Goal: Task Accomplishment & Management: Manage account settings

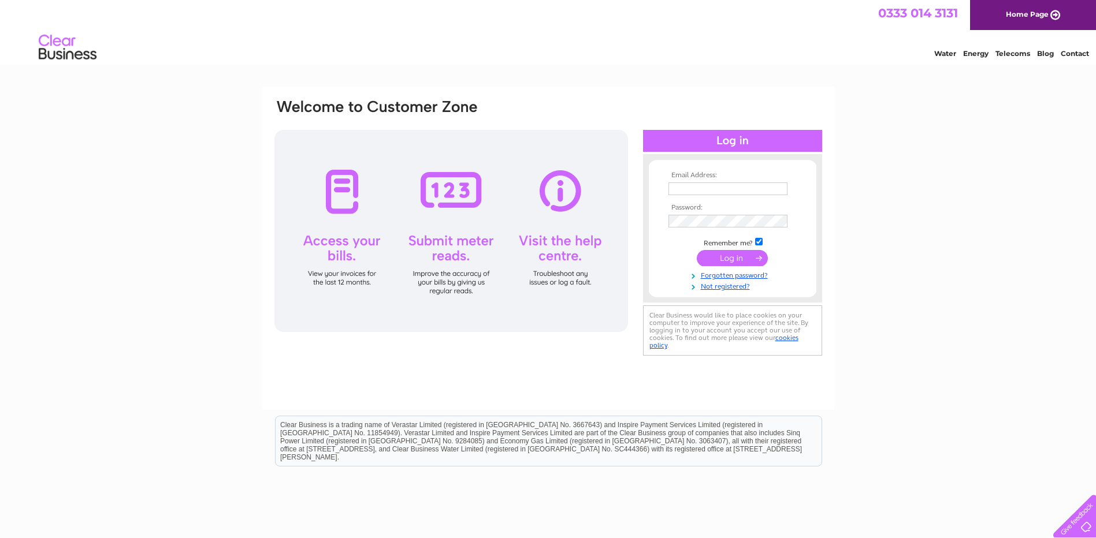
type input "pat@speysidecooperage.co.uk"
click at [733, 256] on input "submit" at bounding box center [732, 258] width 71 height 16
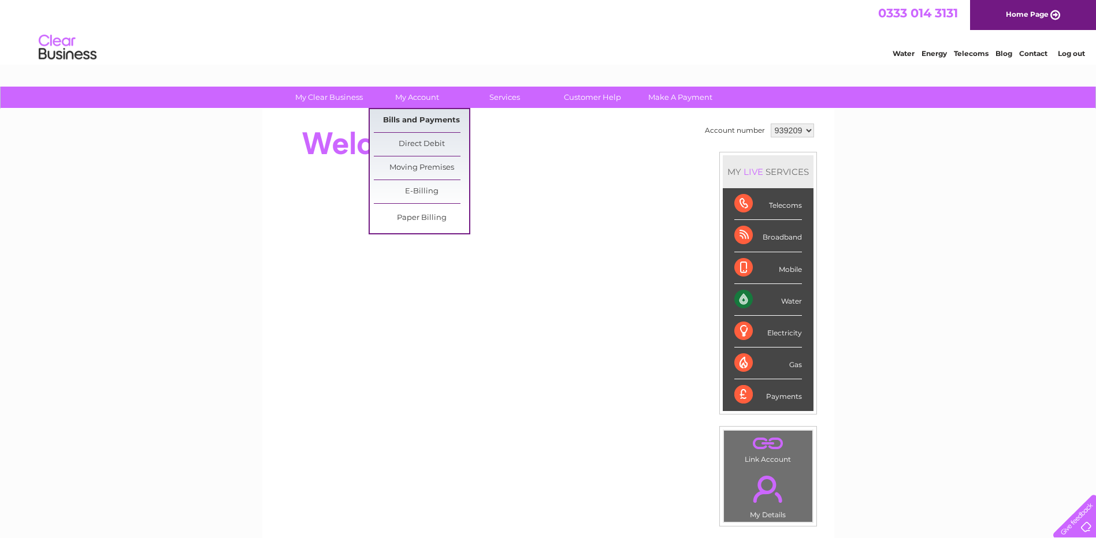
click at [427, 127] on link "Bills and Payments" at bounding box center [421, 120] width 95 height 23
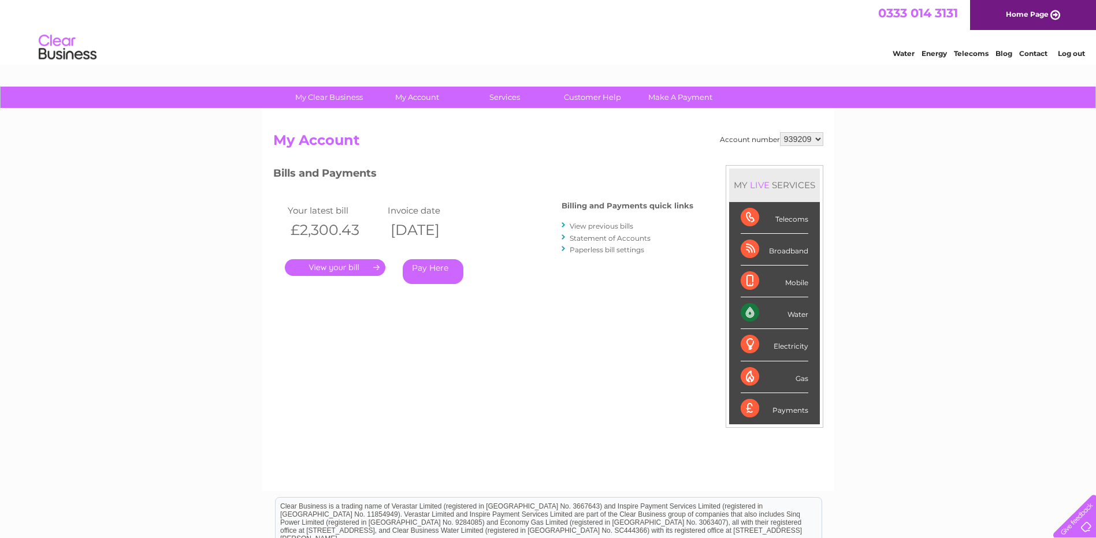
click at [352, 268] on link "." at bounding box center [335, 267] width 101 height 17
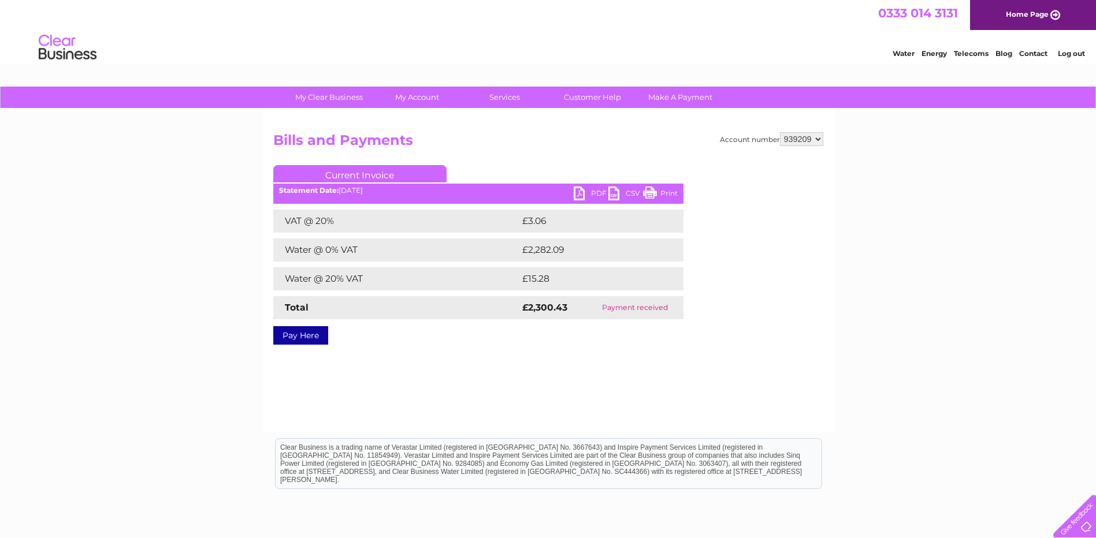
click at [591, 194] on link "PDF" at bounding box center [591, 195] width 35 height 17
